Goal: Task Accomplishment & Management: Manage account settings

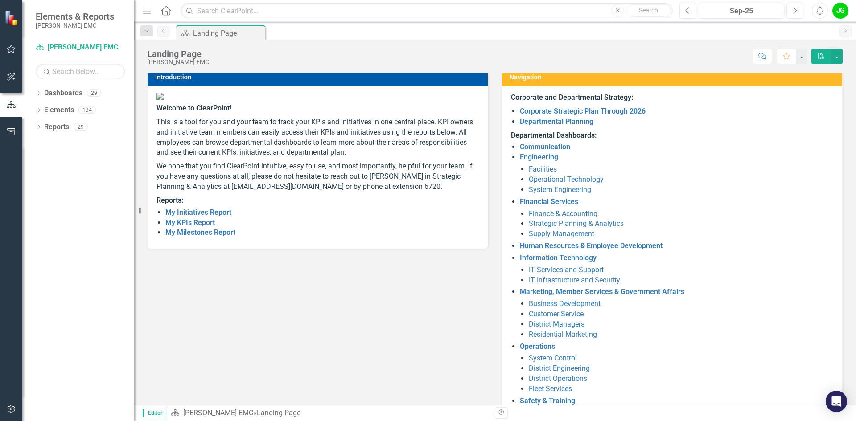
scroll to position [66, 0]
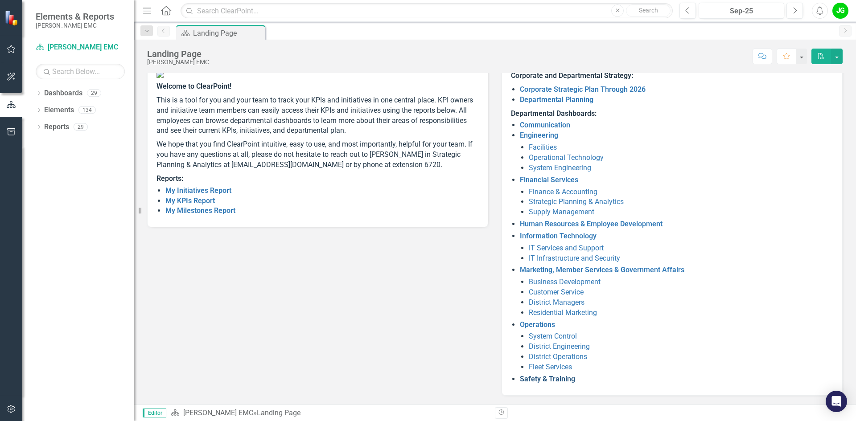
click at [556, 321] on link "Safety & Training" at bounding box center [547, 379] width 55 height 8
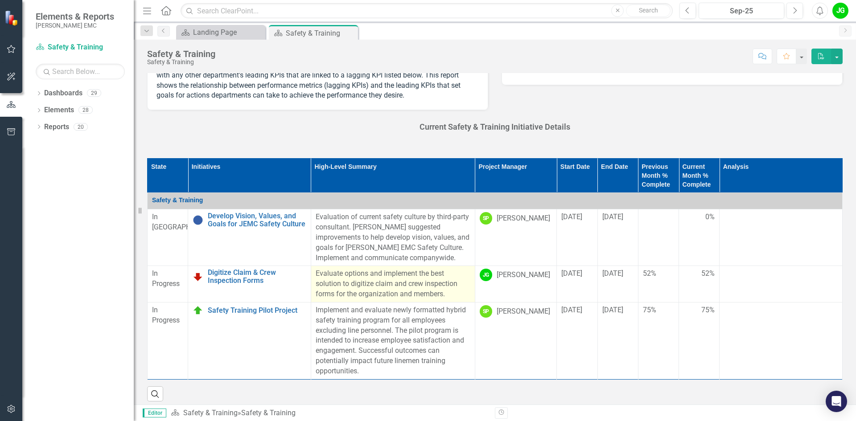
scroll to position [178, 0]
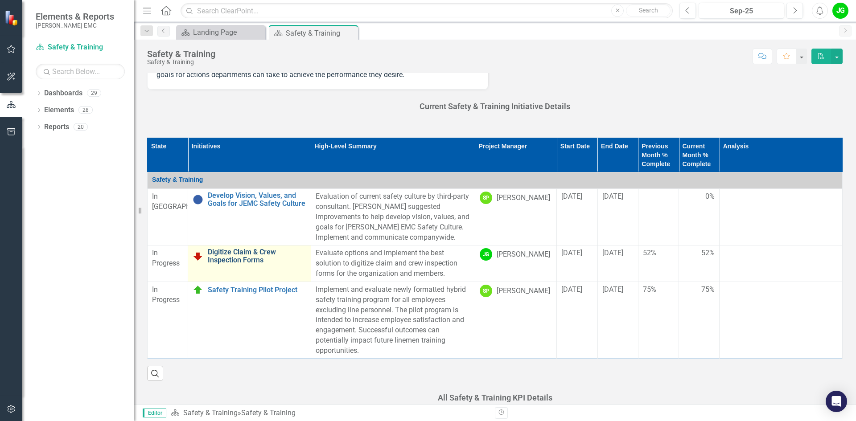
click at [225, 253] on link "Digitize Claim & Crew Inspection Forms" at bounding box center [257, 256] width 98 height 16
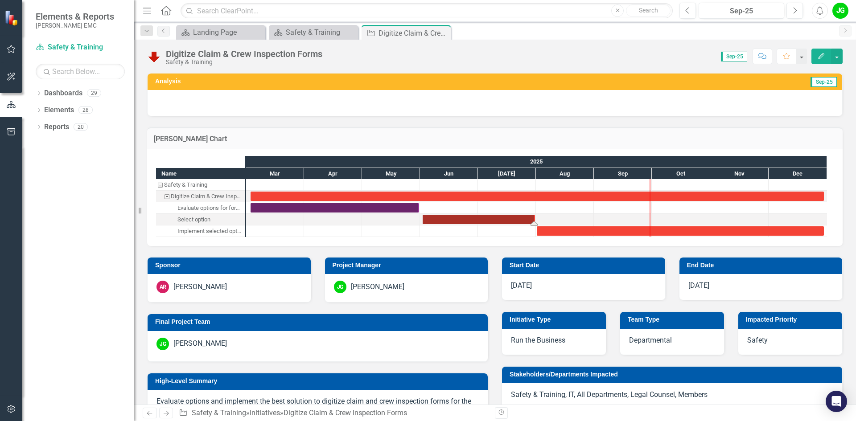
drag, startPoint x: 485, startPoint y: 223, endPoint x: 541, endPoint y: 221, distance: 55.7
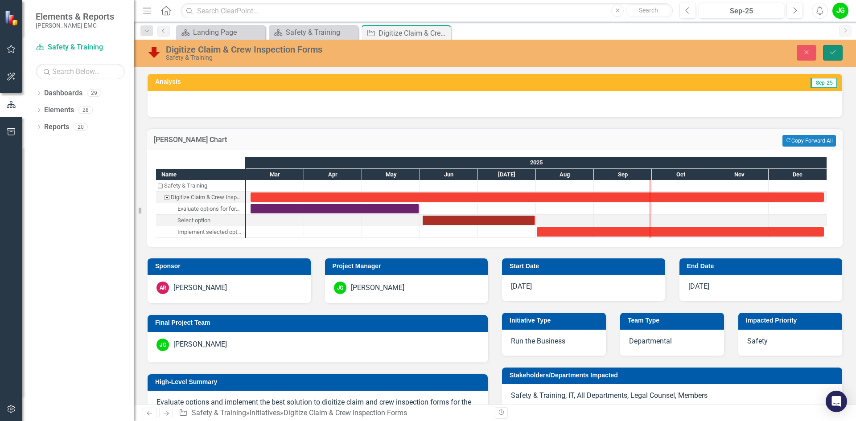
click at [677, 54] on icon "Save" at bounding box center [832, 52] width 8 height 6
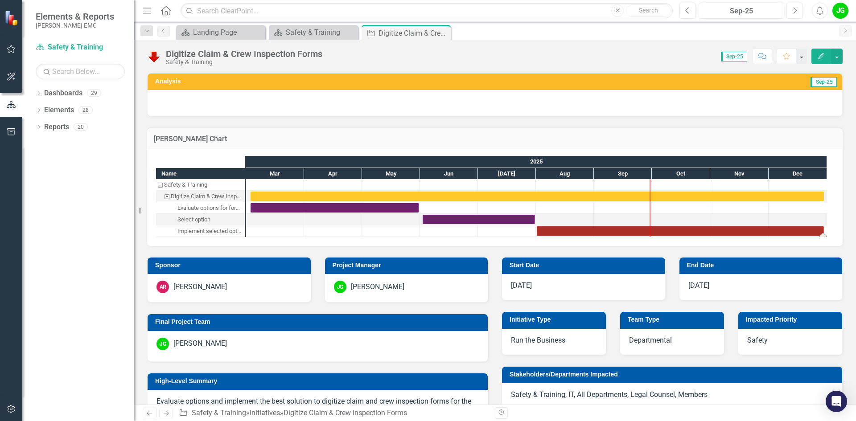
drag, startPoint x: 537, startPoint y: 236, endPoint x: 833, endPoint y: 227, distance: 296.0
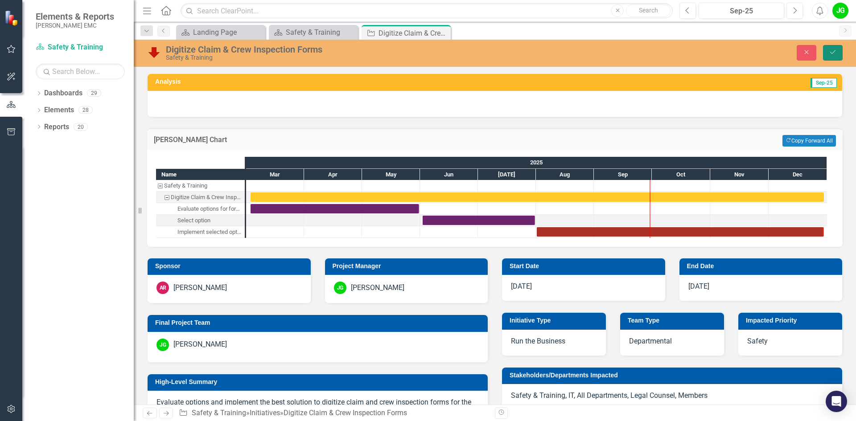
click at [677, 51] on icon "submit" at bounding box center [832, 52] width 5 height 4
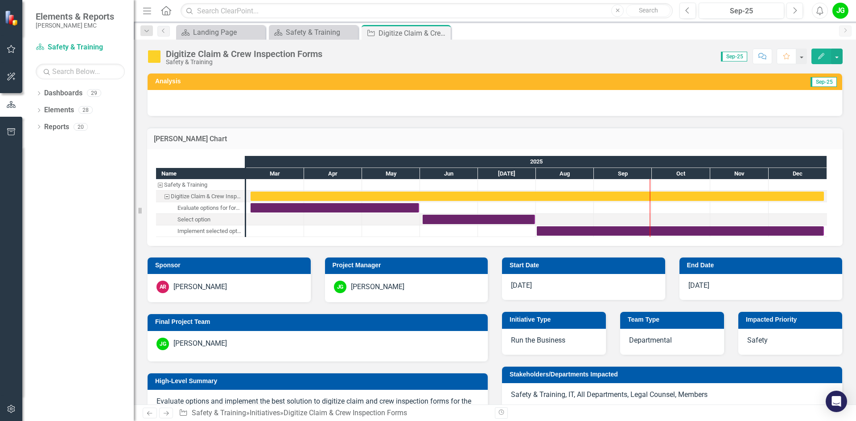
click at [168, 8] on icon "Home" at bounding box center [166, 10] width 12 height 9
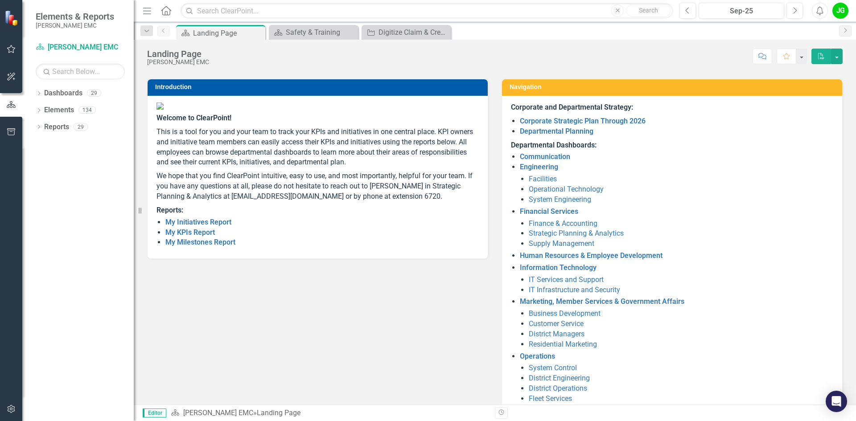
scroll to position [66, 0]
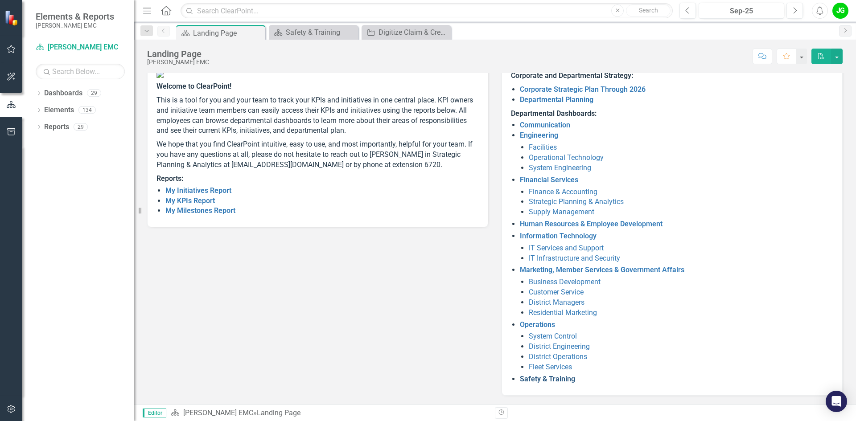
click at [554, 321] on link "Safety & Training" at bounding box center [547, 379] width 55 height 8
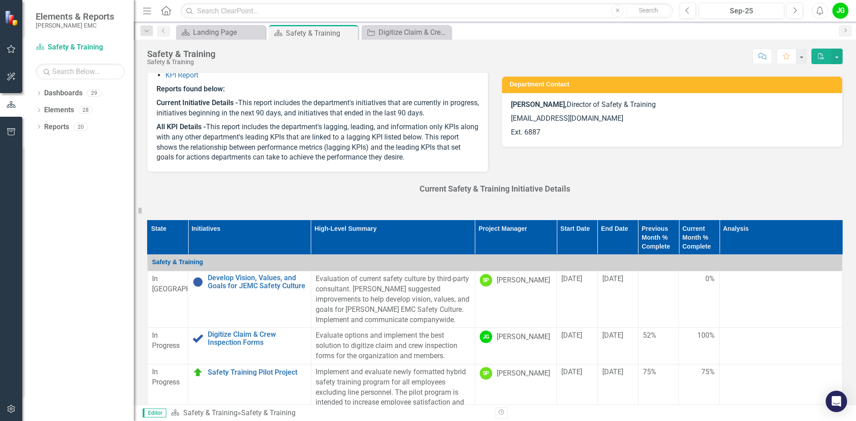
scroll to position [89, 0]
